Goal: Navigation & Orientation: Find specific page/section

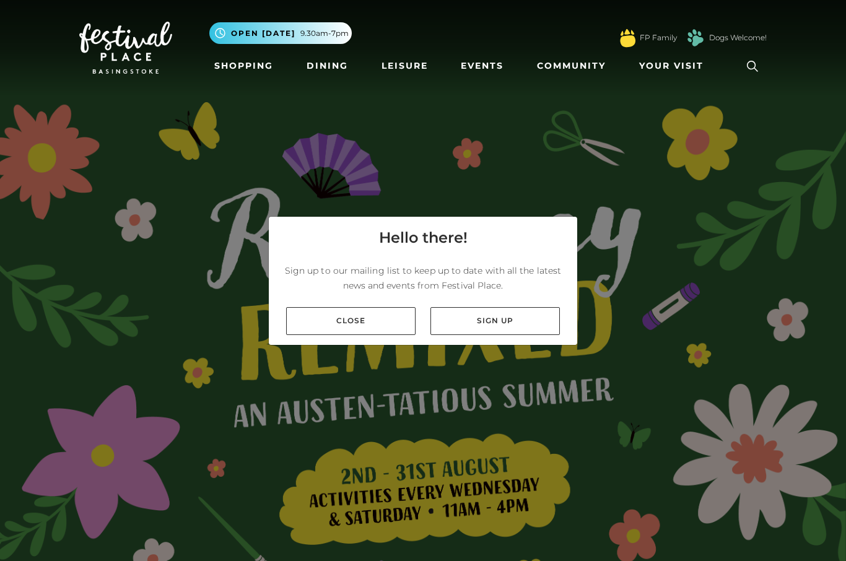
click at [399, 335] on link "Close" at bounding box center [350, 321] width 129 height 28
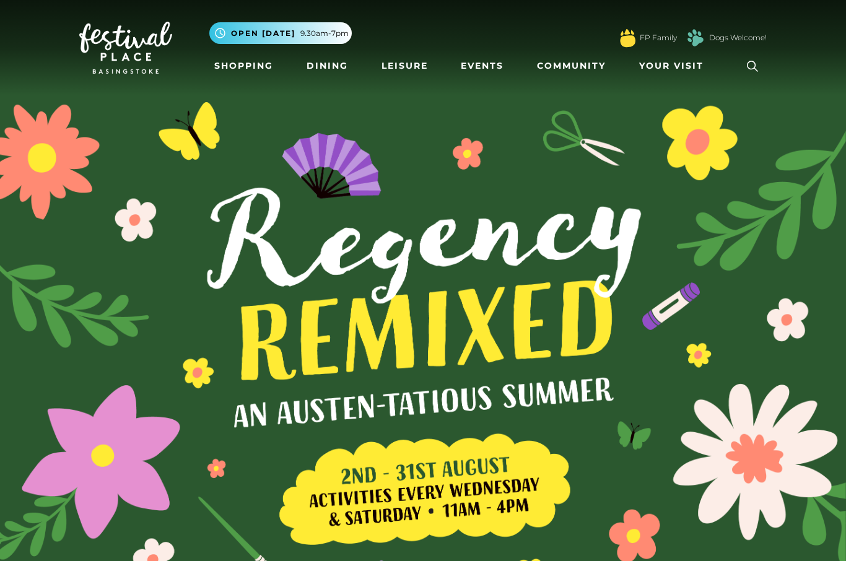
click at [333, 67] on link "Dining" at bounding box center [327, 65] width 51 height 23
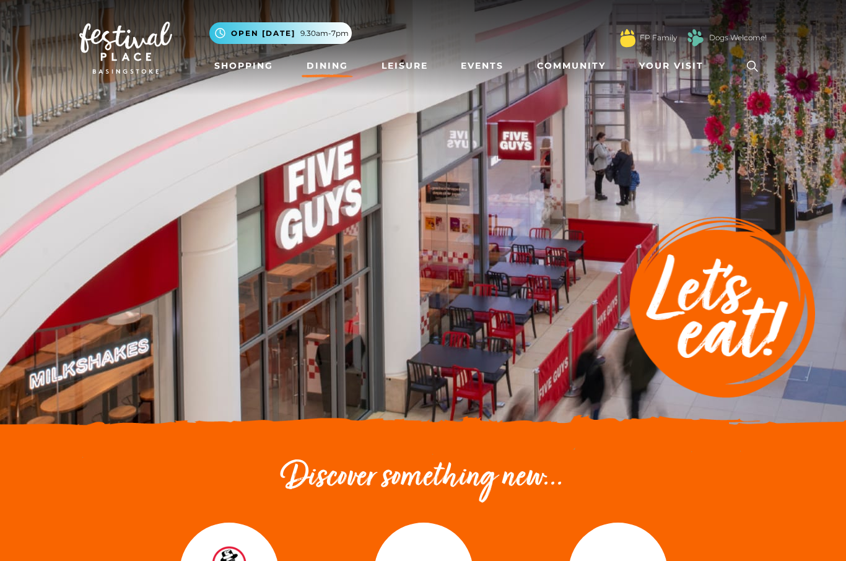
click at [269, 67] on link "Shopping" at bounding box center [243, 65] width 69 height 23
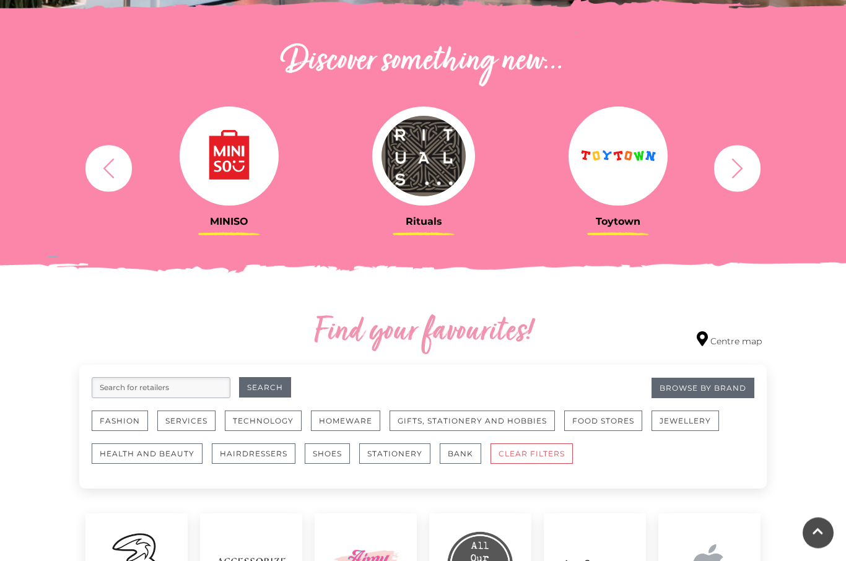
scroll to position [415, 0]
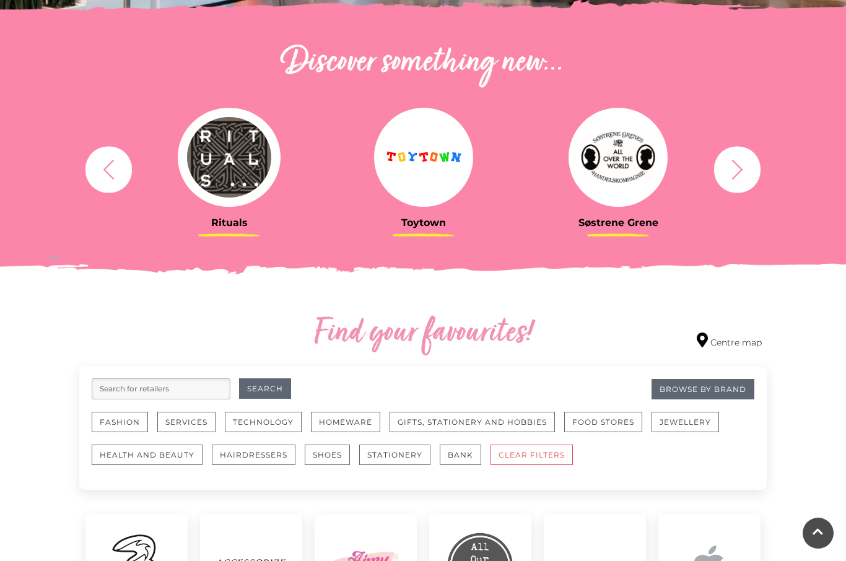
click at [754, 346] on link "Centre map" at bounding box center [729, 341] width 65 height 17
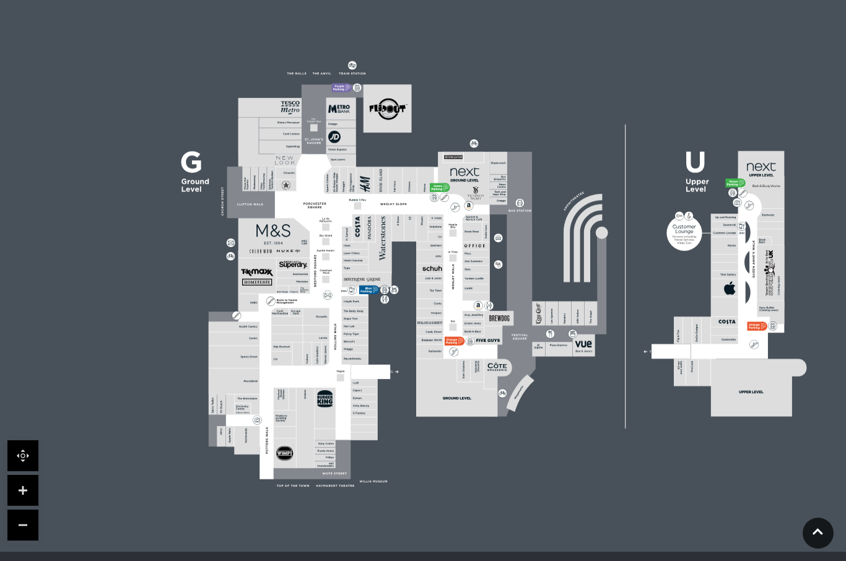
scroll to position [316, 0]
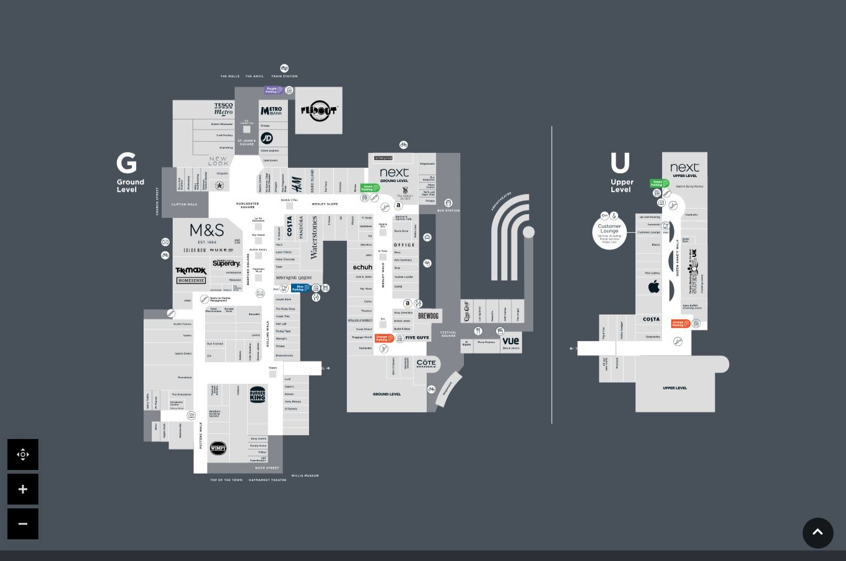
click at [817, 538] on icon at bounding box center [818, 532] width 11 height 12
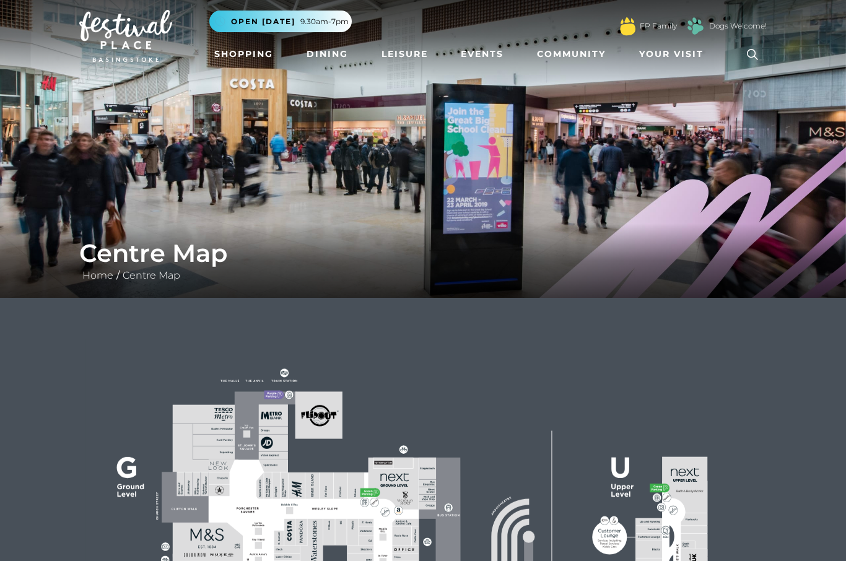
scroll to position [0, 0]
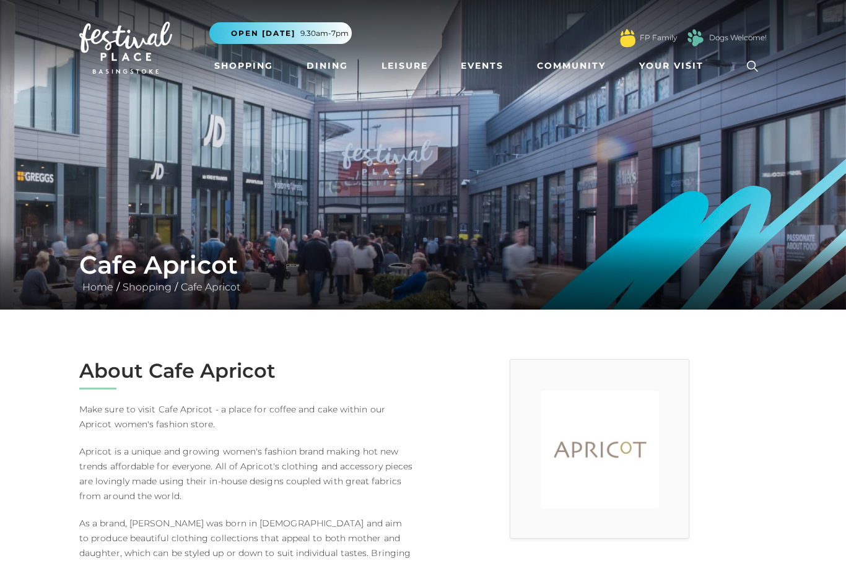
click at [333, 66] on link "Dining" at bounding box center [327, 65] width 51 height 23
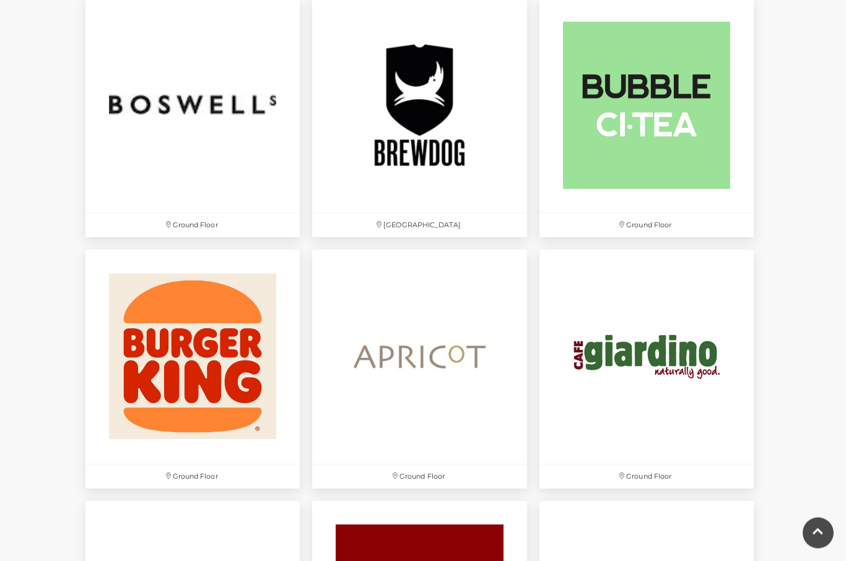
scroll to position [1077, 0]
click at [443, 411] on img at bounding box center [419, 357] width 214 height 214
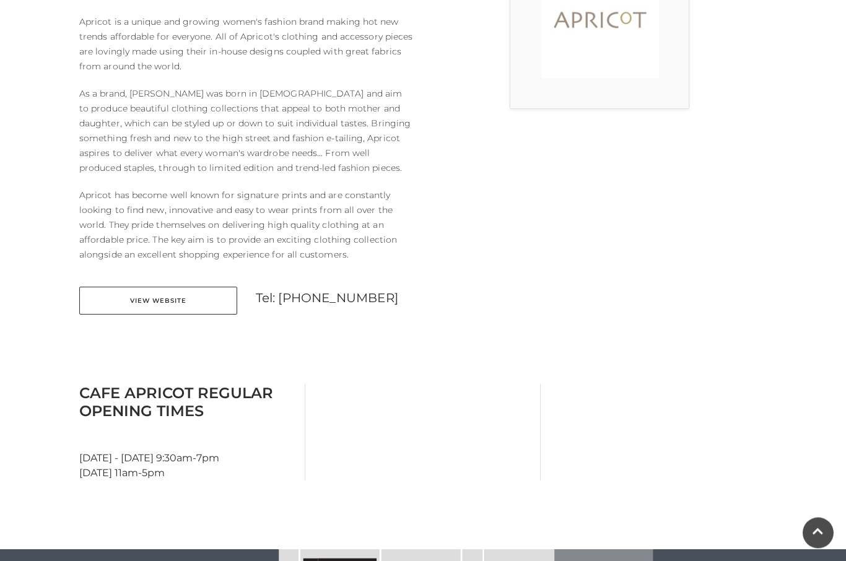
scroll to position [430, 0]
click at [94, 298] on link "View Website" at bounding box center [158, 301] width 158 height 28
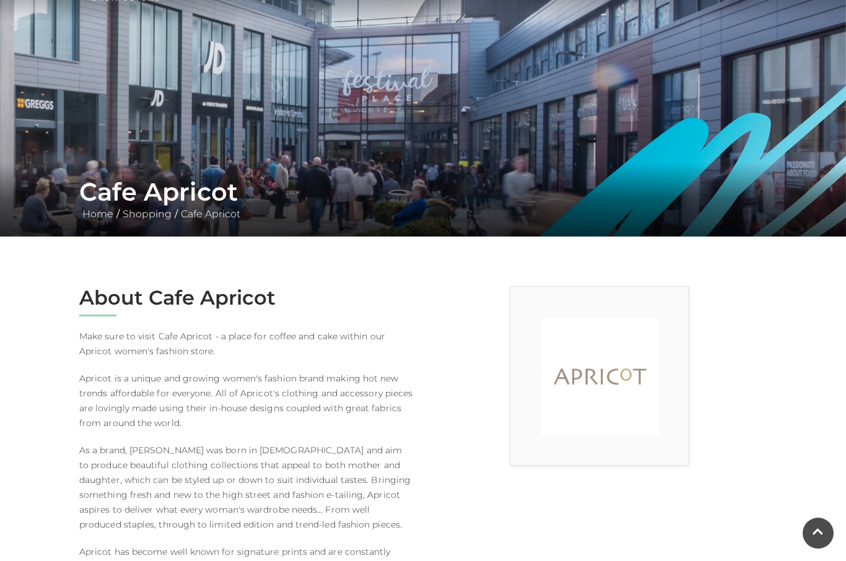
scroll to position [0, 0]
